Goal: Task Accomplishment & Management: Manage account settings

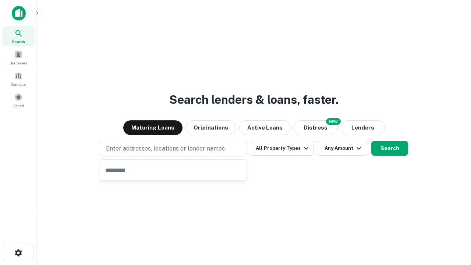
type input "**********"
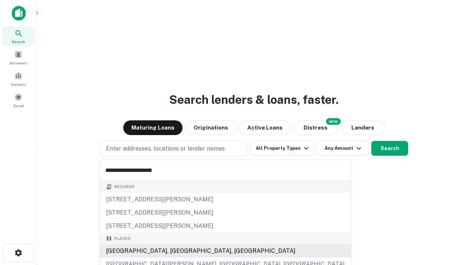
click at [176, 251] on div "Santa Monica, CA, USA" at bounding box center [225, 250] width 251 height 13
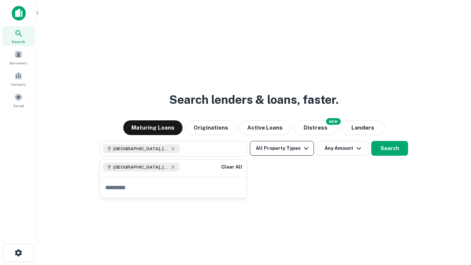
click at [282, 148] on button "All Property Types" at bounding box center [282, 148] width 64 height 15
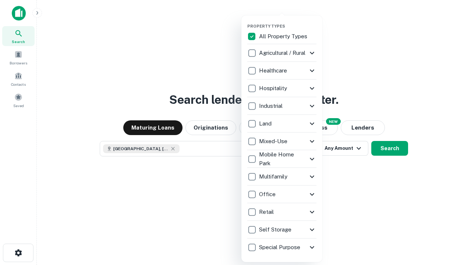
click at [288, 21] on button "button" at bounding box center [287, 21] width 81 height 0
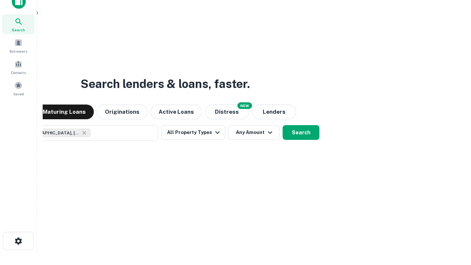
scroll to position [53, 208]
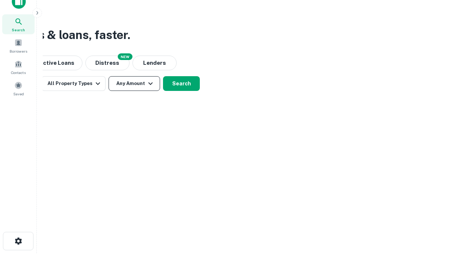
click at [134, 84] on button "Any Amount" at bounding box center [135, 83] width 52 height 15
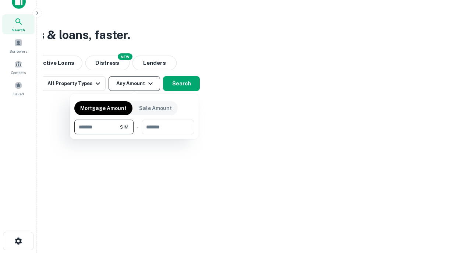
type input "*******"
click at [134, 134] on button "button" at bounding box center [134, 134] width 120 height 0
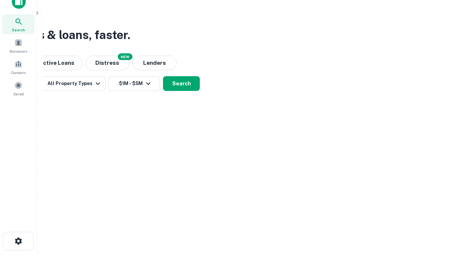
scroll to position [12, 0]
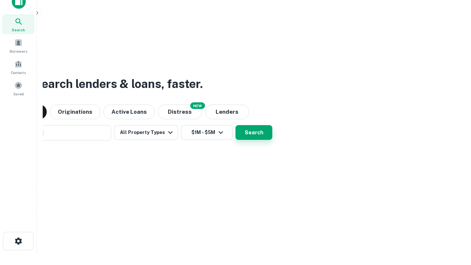
click at [235, 125] on button "Search" at bounding box center [253, 132] width 37 height 15
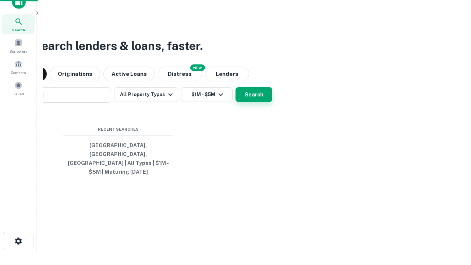
scroll to position [24, 208]
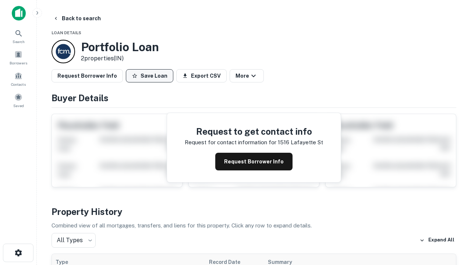
click at [149, 76] on button "Save Loan" at bounding box center [149, 75] width 47 height 13
click at [151, 76] on button "Loan Saved" at bounding box center [151, 75] width 51 height 13
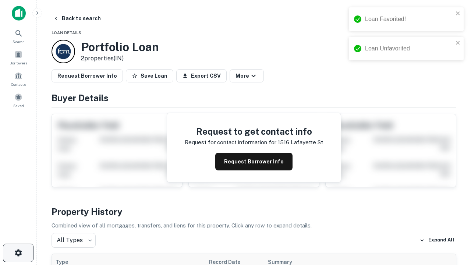
click at [18, 253] on icon "button" at bounding box center [18, 252] width 9 height 9
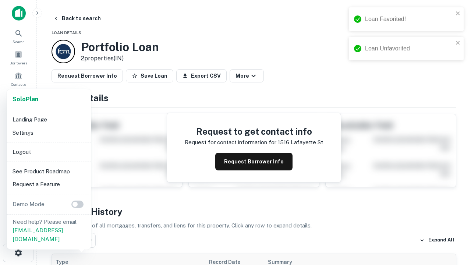
click at [49, 152] on li "Logout" at bounding box center [49, 151] width 79 height 13
